Goal: Task Accomplishment & Management: Manage account settings

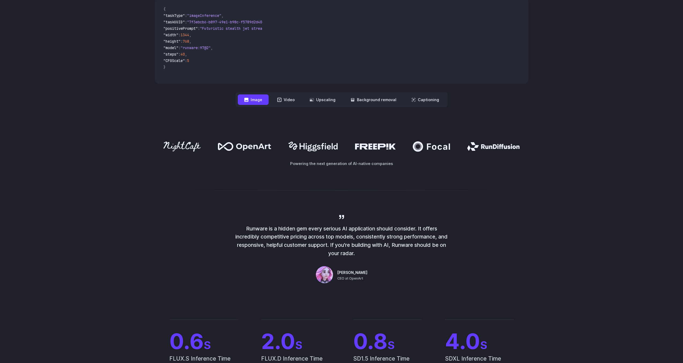
scroll to position [496, 0]
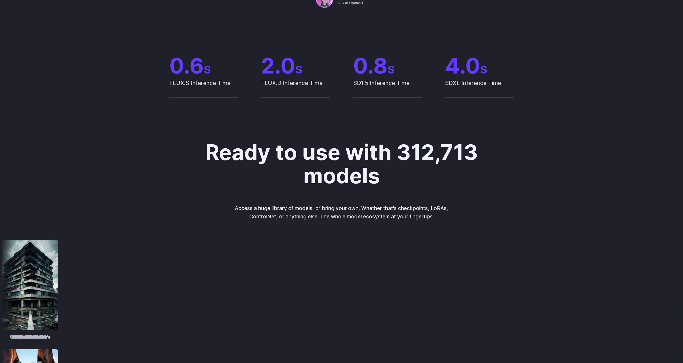
drag, startPoint x: 196, startPoint y: 104, endPoint x: 181, endPoint y: 171, distance: 69.1
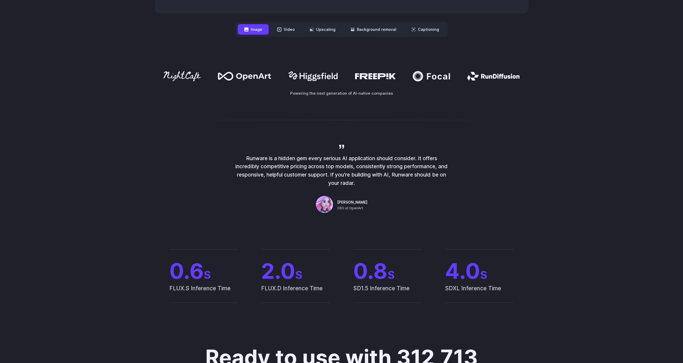
scroll to position [0, 0]
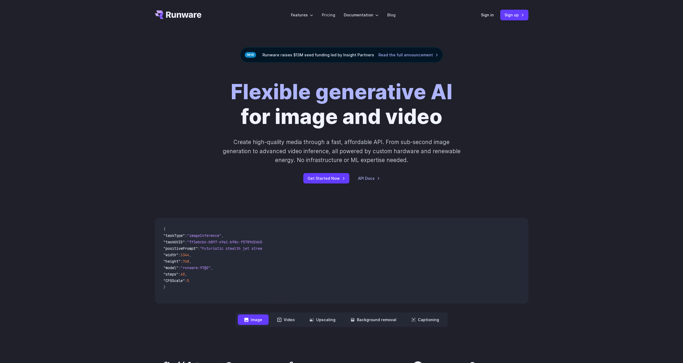
drag, startPoint x: 173, startPoint y: 198, endPoint x: 179, endPoint y: 114, distance: 83.5
click at [487, 16] on link "Sign in" at bounding box center [487, 15] width 13 height 6
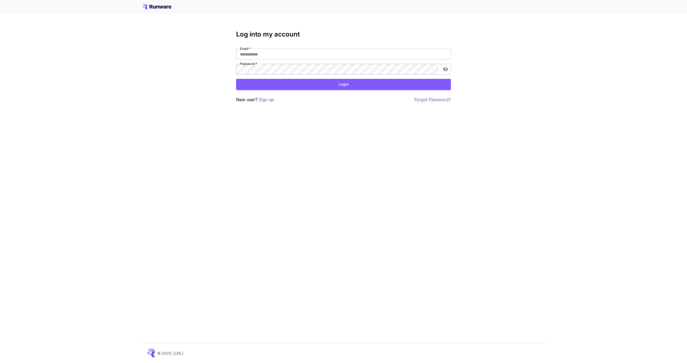
type input "**********"
click at [301, 82] on button "Login" at bounding box center [343, 84] width 215 height 11
